Goal: Task Accomplishment & Management: Use online tool/utility

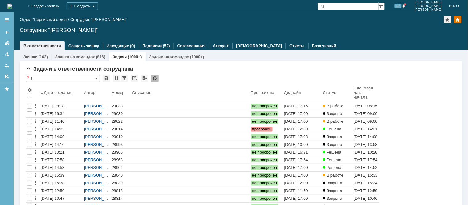
click at [168, 58] on link "Задачи на командах" at bounding box center [169, 57] width 40 height 5
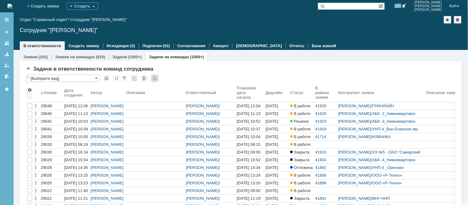
click at [355, 3] on input "text" at bounding box center [348, 5] width 61 height 7
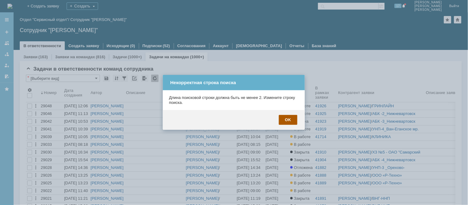
click at [288, 121] on div "OK" at bounding box center [288, 120] width 19 height 10
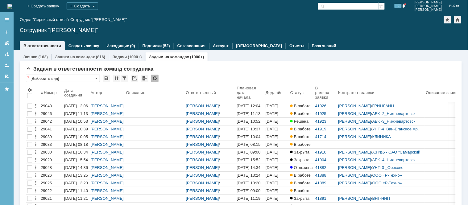
click at [325, 7] on span at bounding box center [321, 5] width 7 height 7
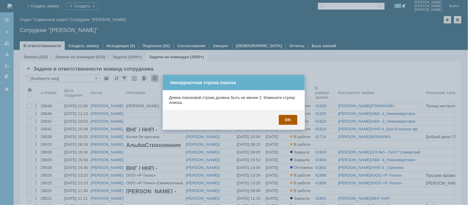
click at [292, 119] on div "OK" at bounding box center [288, 120] width 19 height 10
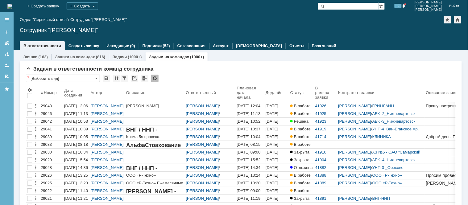
click at [362, 8] on input "text" at bounding box center [348, 5] width 61 height 7
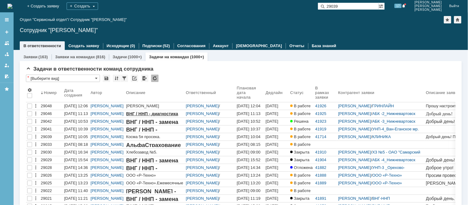
type input "29039"
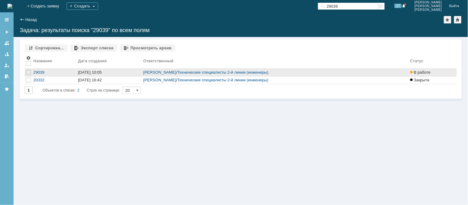
click at [97, 73] on div "[DATE] 10:05" at bounding box center [90, 72] width 24 height 5
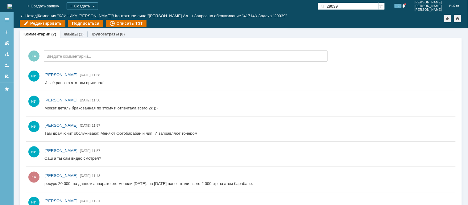
click at [67, 36] on link "Файлы" at bounding box center [71, 34] width 14 height 5
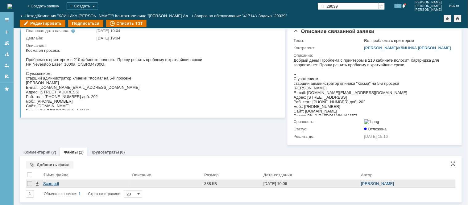
click at [49, 184] on div "Scan.pdf" at bounding box center [86, 183] width 86 height 5
